Goal: Transaction & Acquisition: Purchase product/service

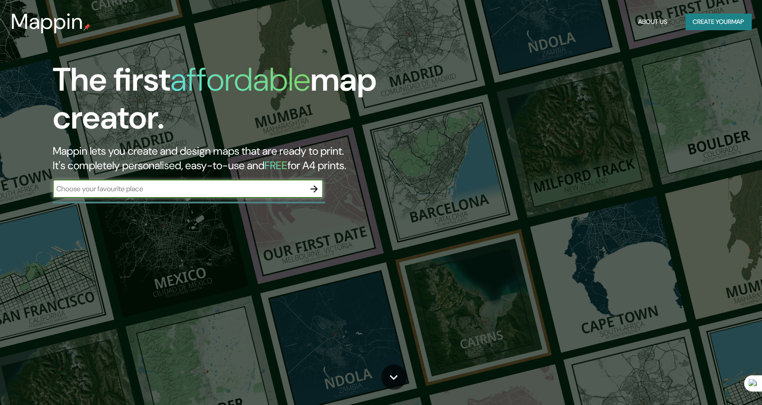
click at [143, 183] on input "text" at bounding box center [179, 188] width 252 height 10
type input "cienaga de oro"
click at [311, 183] on icon "button" at bounding box center [314, 188] width 11 height 11
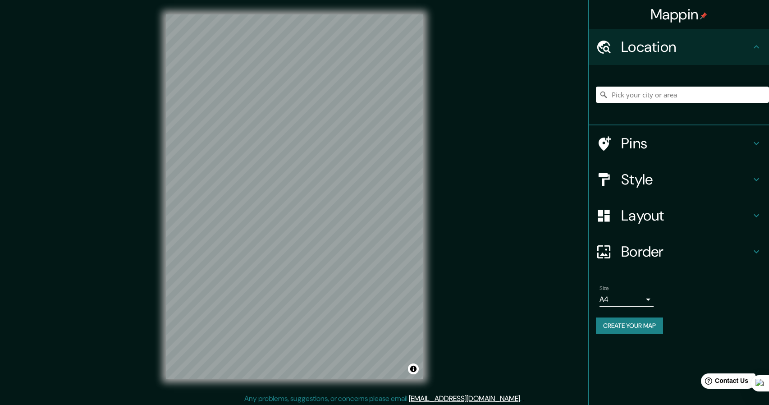
click at [689, 49] on h4 "Location" at bounding box center [686, 47] width 130 height 18
click at [661, 93] on input "Pick your city or area" at bounding box center [682, 94] width 173 height 16
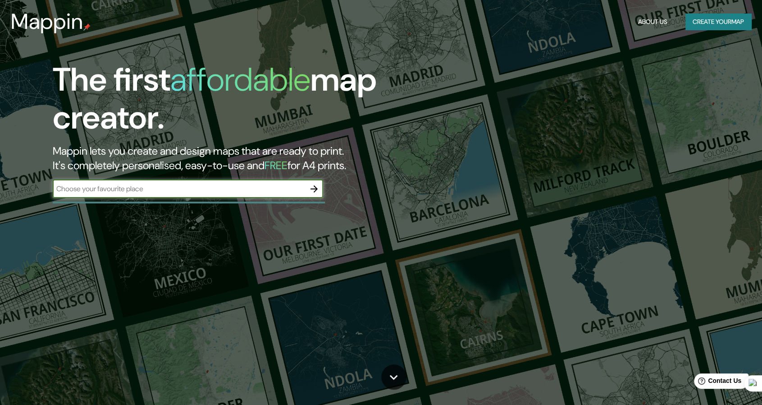
click at [142, 183] on input "text" at bounding box center [179, 188] width 252 height 10
type input "[GEOGRAPHIC_DATA]"
click at [316, 183] on icon "button" at bounding box center [314, 188] width 11 height 11
